Goal: Navigation & Orientation: Find specific page/section

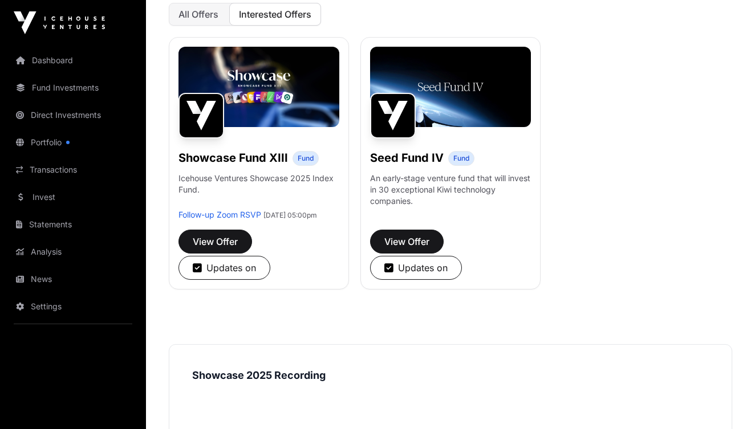
scroll to position [141, 0]
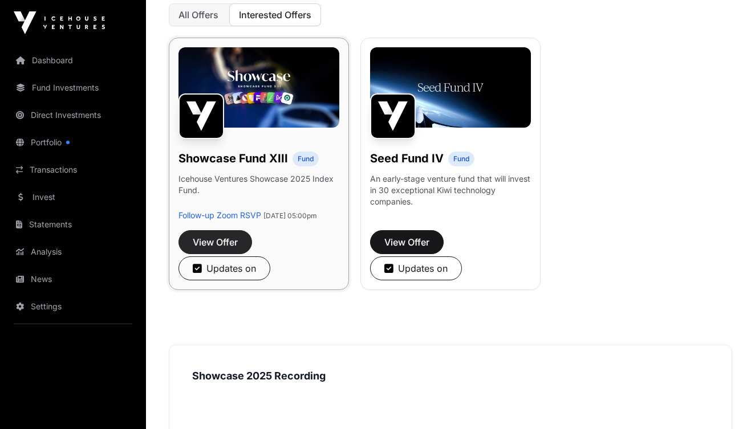
click at [217, 249] on span "View Offer" at bounding box center [215, 242] width 45 height 14
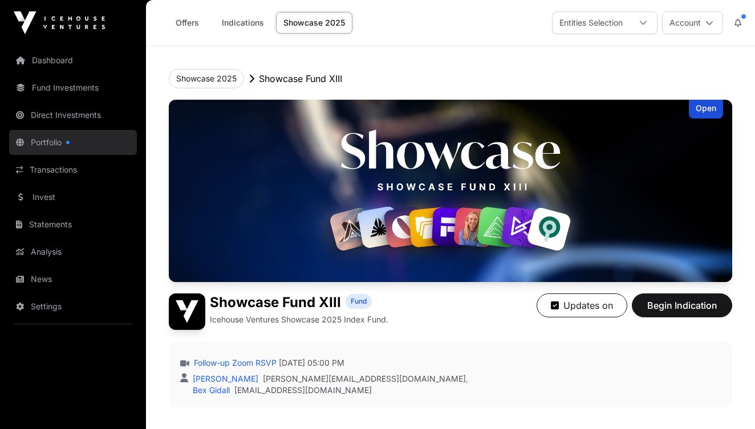
click at [44, 142] on link "Portfolio" at bounding box center [73, 142] width 128 height 25
click at [42, 140] on link "Portfolio" at bounding box center [73, 142] width 128 height 25
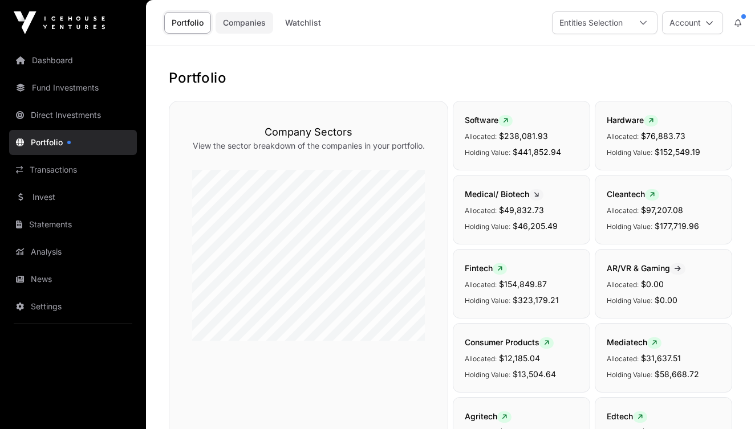
click at [245, 22] on link "Companies" at bounding box center [244, 23] width 58 height 22
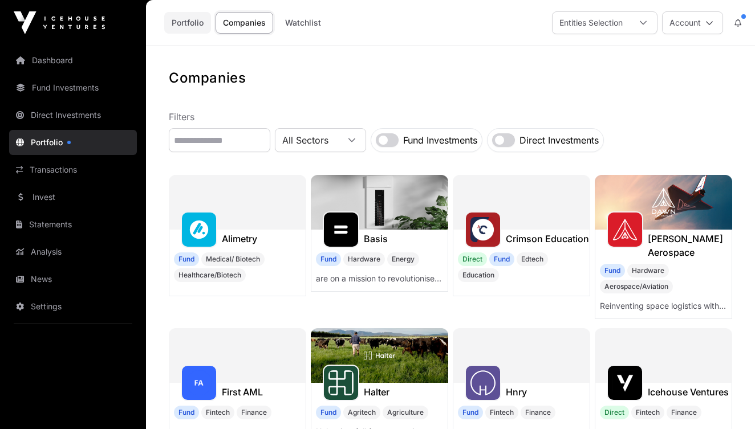
click at [188, 22] on link "Portfolio" at bounding box center [187, 23] width 47 height 22
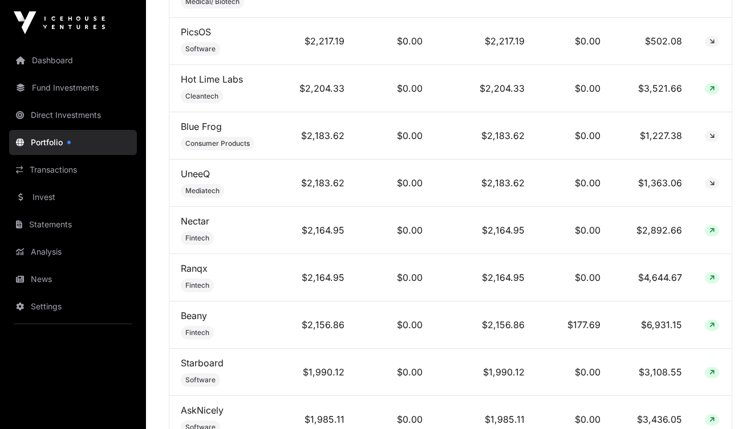
scroll to position [5222, 0]
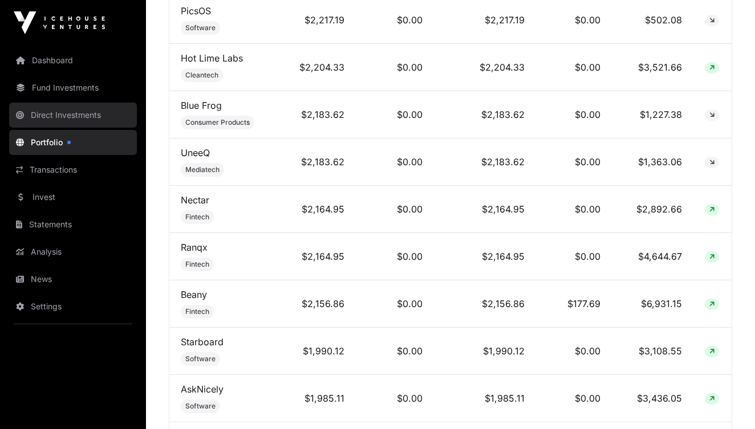
click at [63, 115] on link "Direct Investments" at bounding box center [73, 115] width 128 height 25
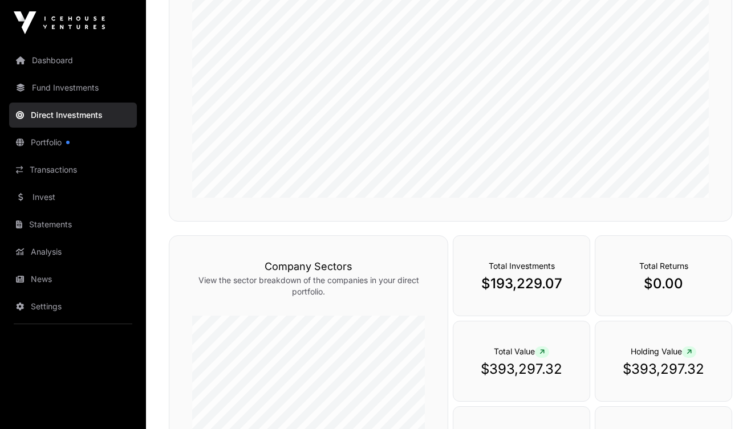
scroll to position [192, 0]
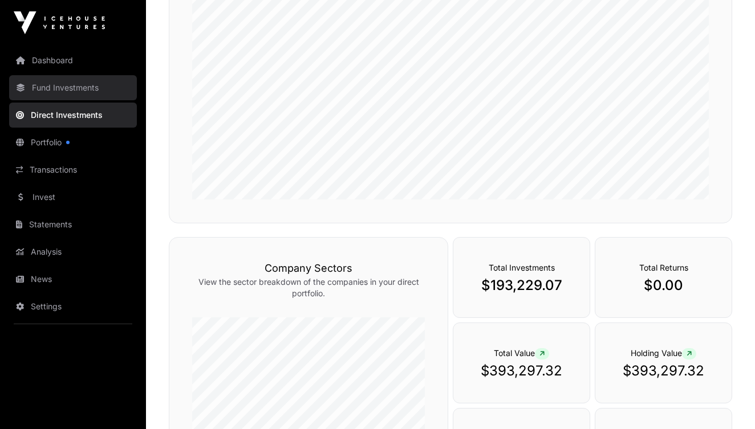
click at [61, 90] on link "Fund Investments" at bounding box center [73, 87] width 128 height 25
click at [53, 85] on link "Fund Investments" at bounding box center [73, 87] width 128 height 25
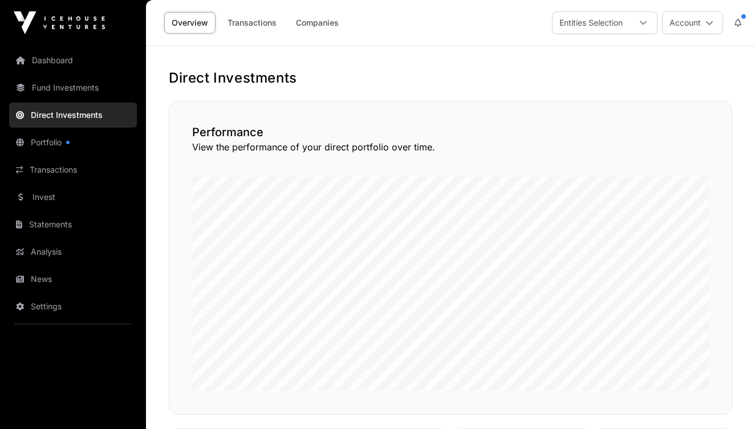
scroll to position [0, 0]
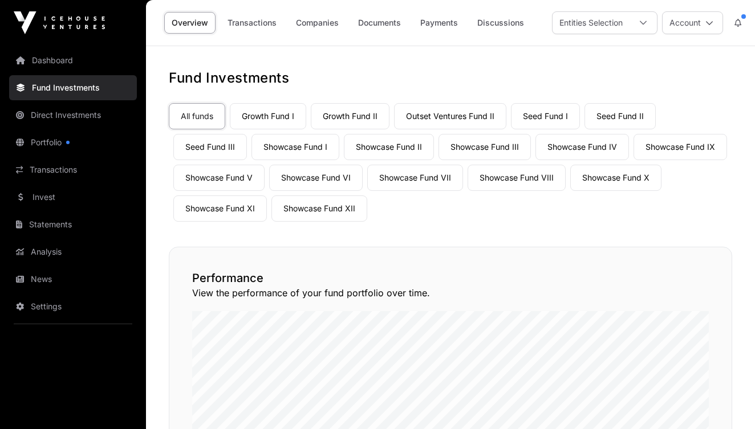
click at [48, 85] on link "Fund Investments" at bounding box center [73, 87] width 128 height 25
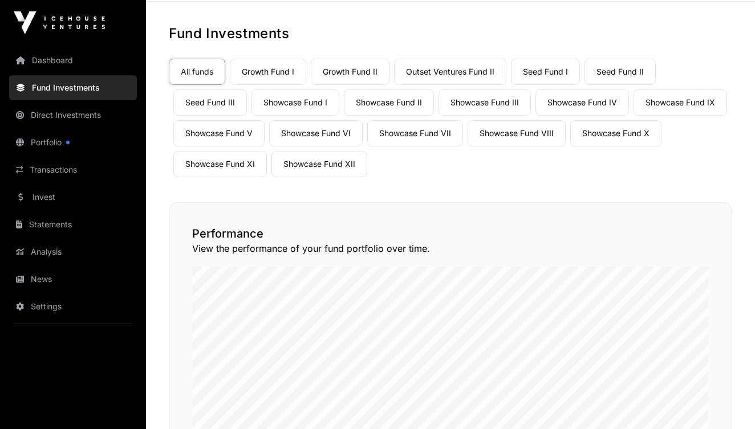
scroll to position [48, 0]
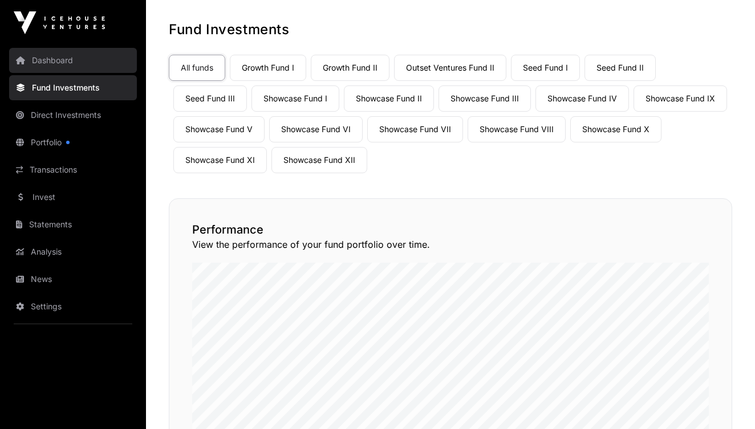
click at [50, 60] on link "Dashboard" at bounding box center [73, 60] width 128 height 25
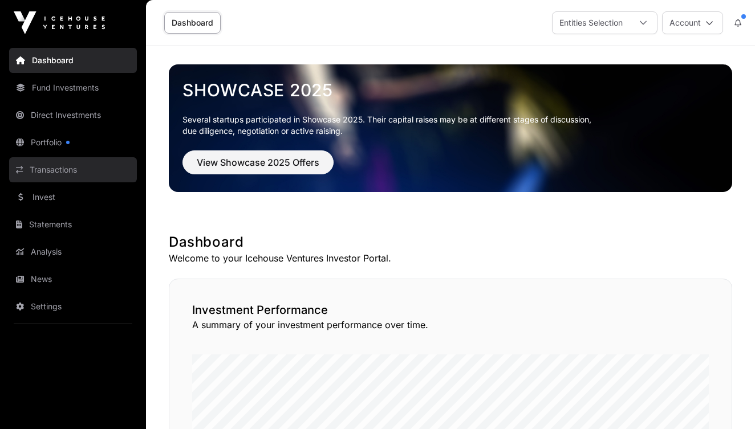
click at [59, 168] on link "Transactions" at bounding box center [73, 169] width 128 height 25
click at [44, 168] on link "Transactions" at bounding box center [73, 169] width 128 height 25
click at [57, 166] on link "Transactions" at bounding box center [73, 169] width 128 height 25
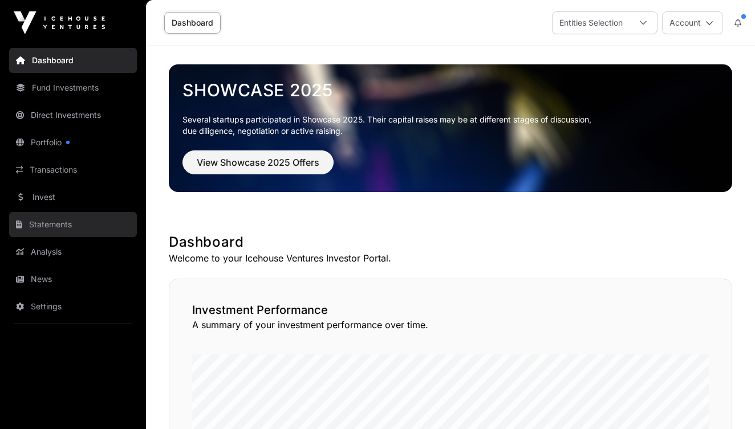
click at [50, 222] on link "Statements" at bounding box center [73, 224] width 128 height 25
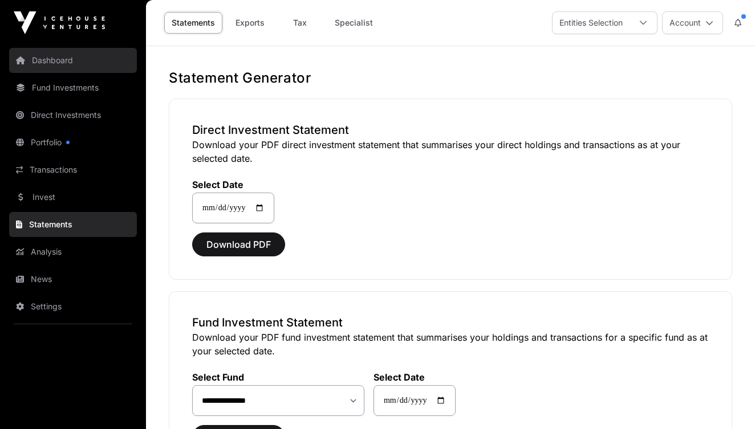
click at [47, 60] on link "Dashboard" at bounding box center [73, 60] width 128 height 25
